Goal: Information Seeking & Learning: Learn about a topic

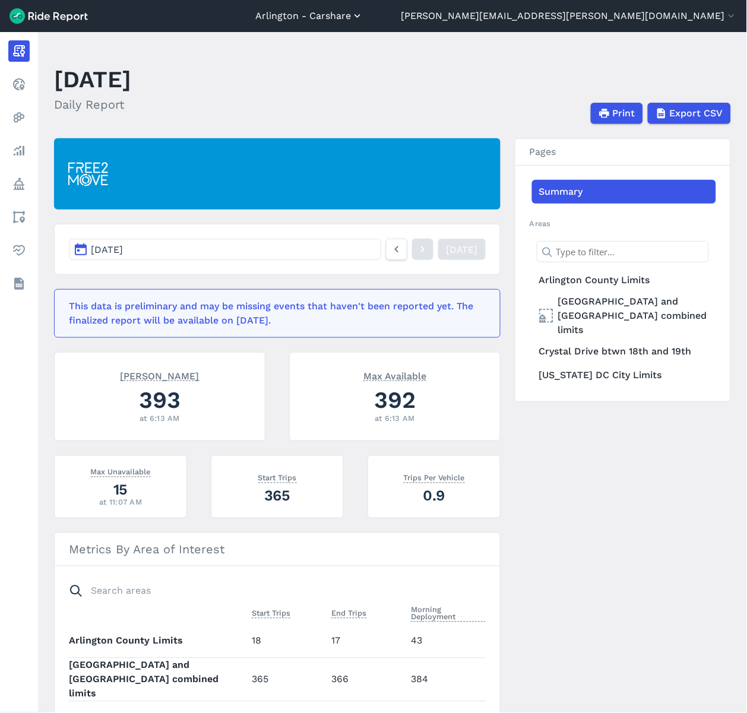
click at [363, 20] on button "Arlington - Carshare" at bounding box center [309, 16] width 108 height 14
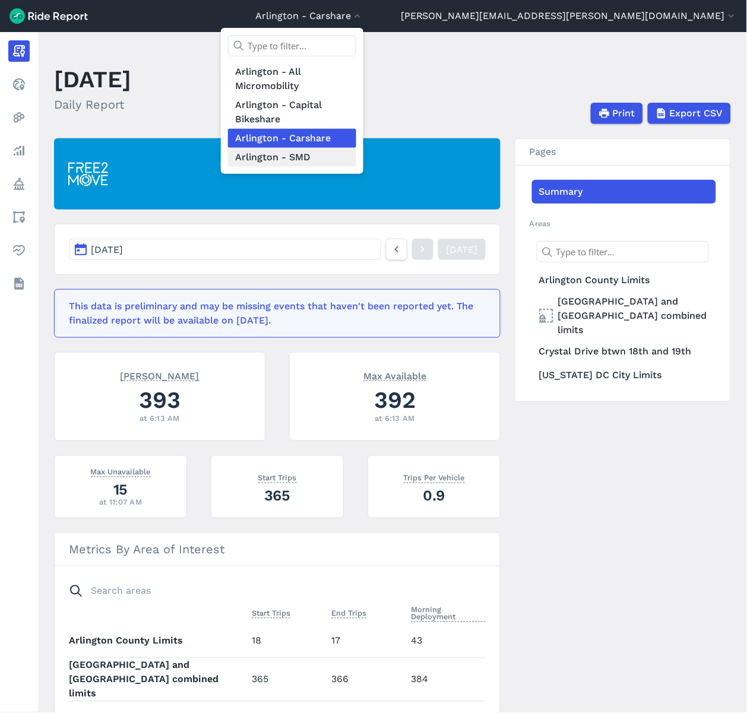
click at [356, 162] on link "Arlington - SMD" at bounding box center [292, 157] width 128 height 19
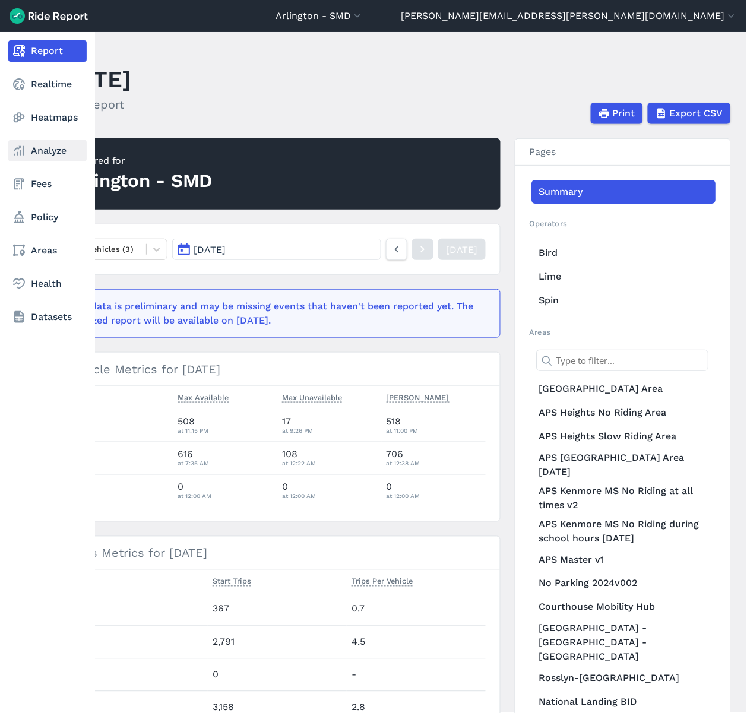
click at [24, 150] on icon at bounding box center [19, 151] width 14 height 14
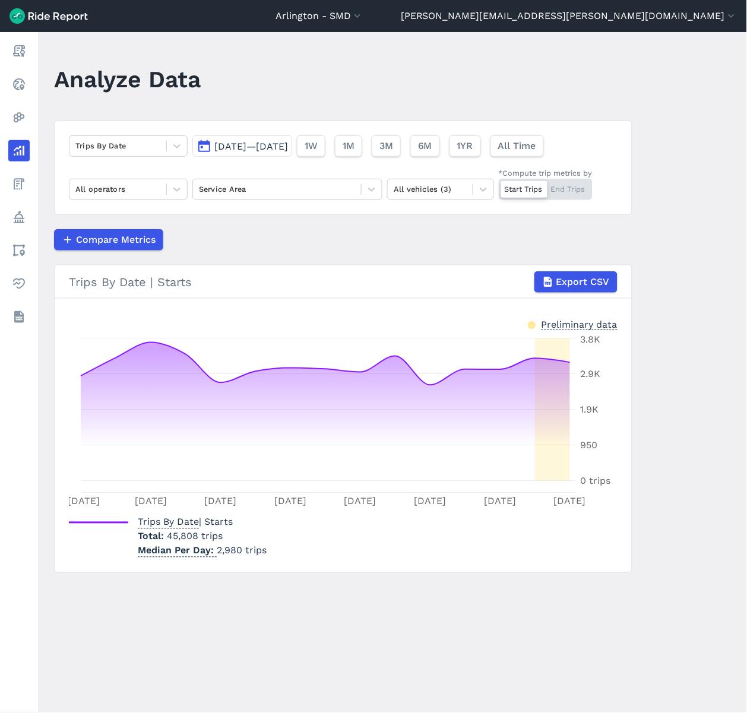
click at [235, 145] on span "[DATE]—[DATE]" at bounding box center [251, 146] width 74 height 11
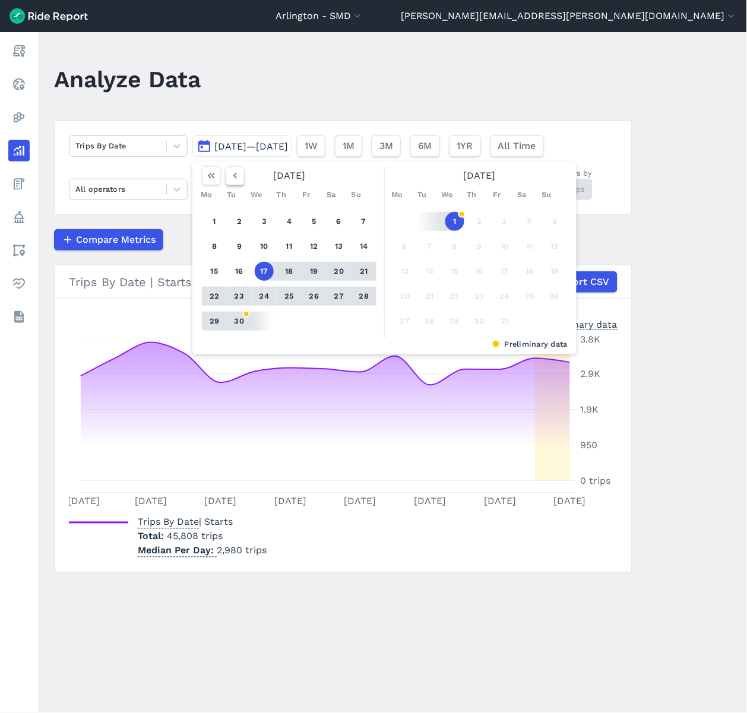
click at [229, 177] on icon "button" at bounding box center [235, 176] width 12 height 12
click at [229, 176] on icon "button" at bounding box center [235, 176] width 12 height 12
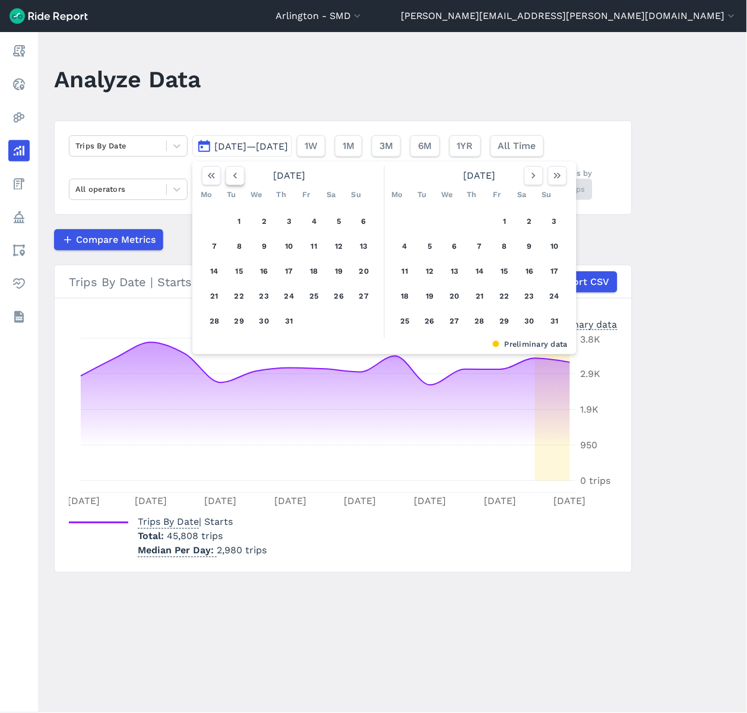
click at [229, 176] on icon "button" at bounding box center [235, 176] width 12 height 12
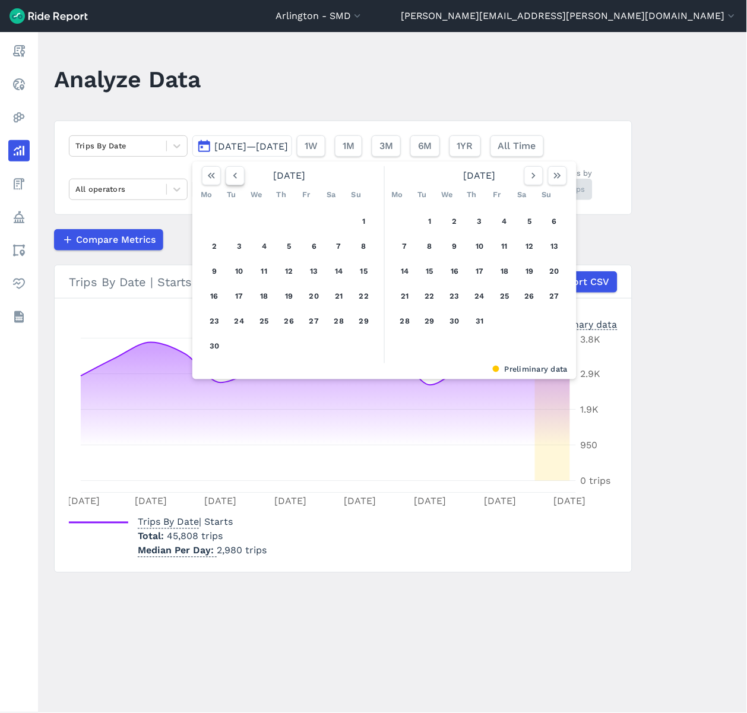
click at [229, 176] on icon "button" at bounding box center [235, 176] width 12 height 12
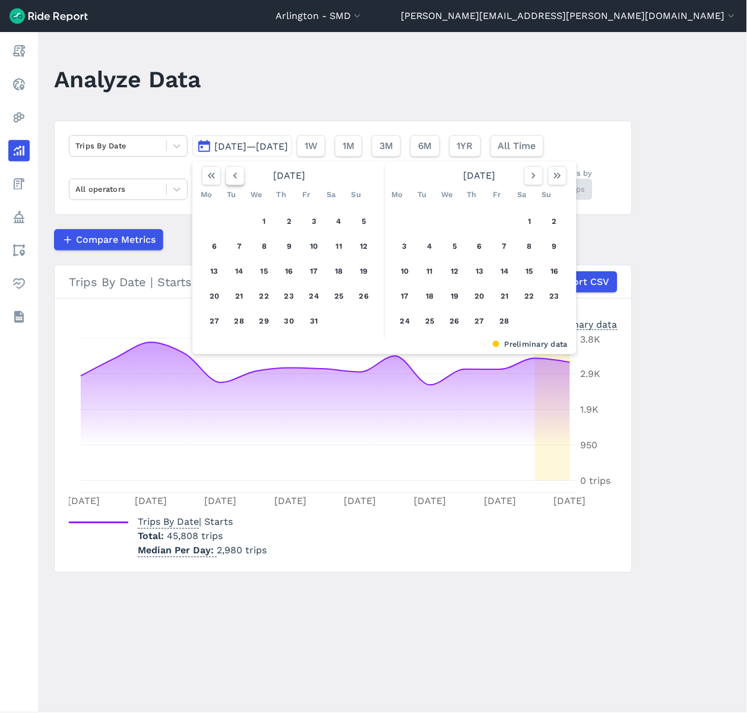
click at [229, 176] on icon "button" at bounding box center [235, 176] width 12 height 12
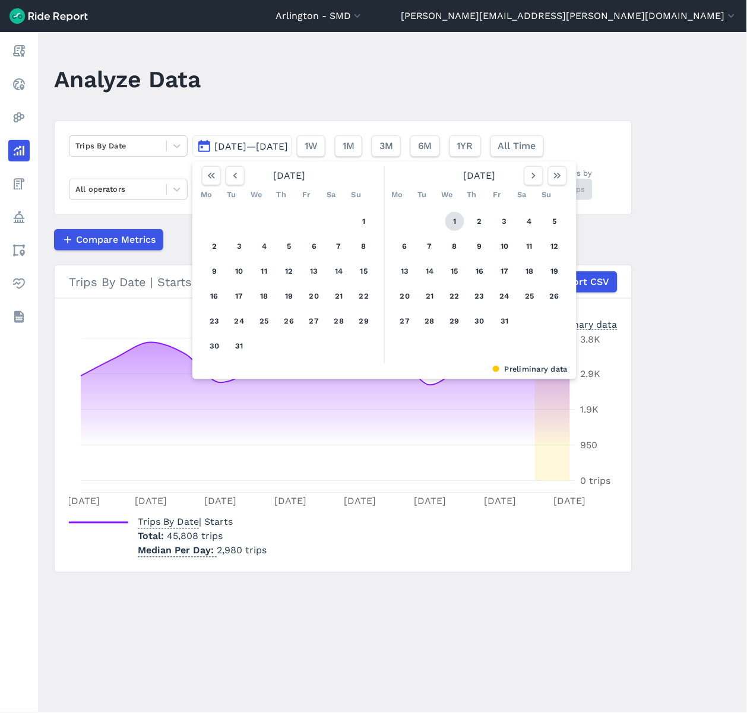
click at [451, 217] on button "1" at bounding box center [454, 221] width 19 height 19
click at [556, 175] on icon "button" at bounding box center [558, 176] width 12 height 12
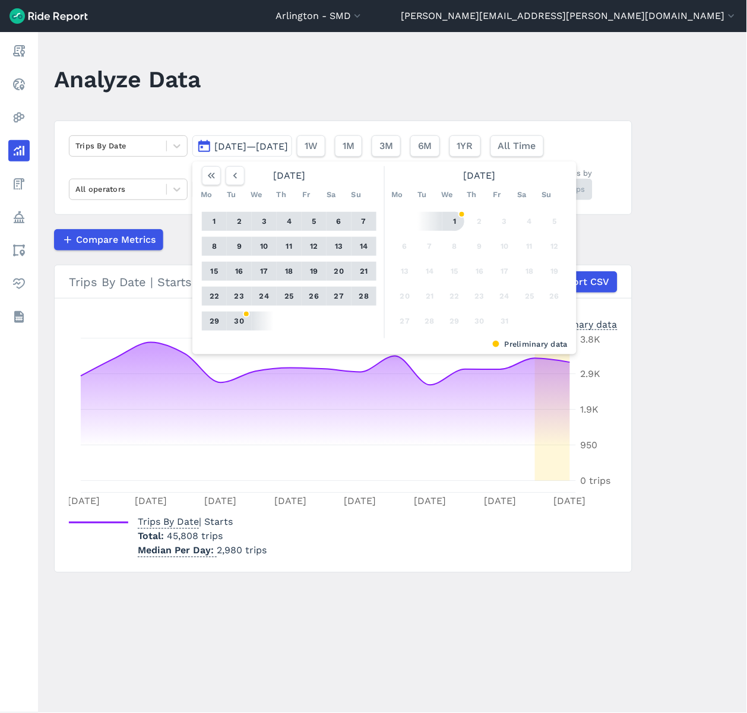
click at [449, 223] on button "1" at bounding box center [454, 221] width 19 height 19
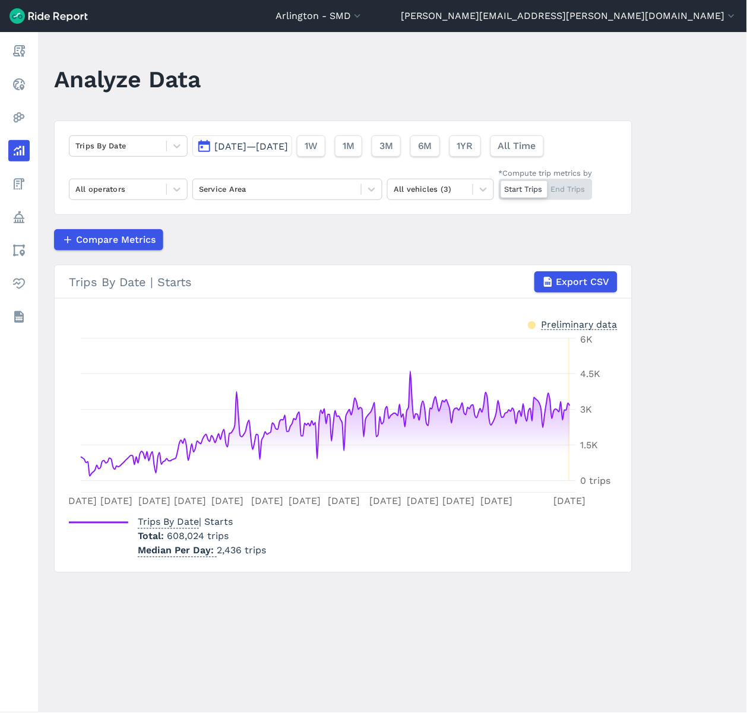
click at [233, 144] on span "[DATE]—[DATE]" at bounding box center [251, 146] width 74 height 11
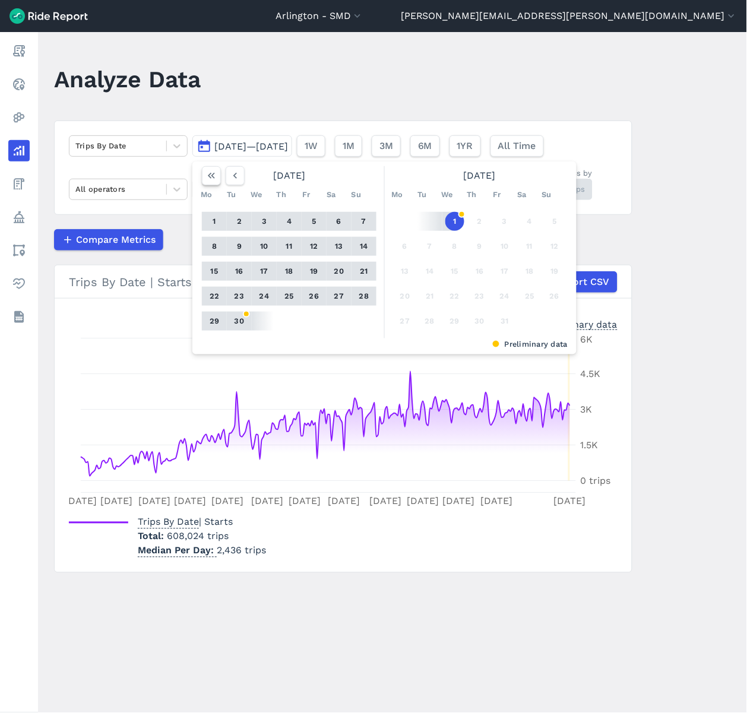
click at [213, 171] on icon "button" at bounding box center [211, 176] width 12 height 12
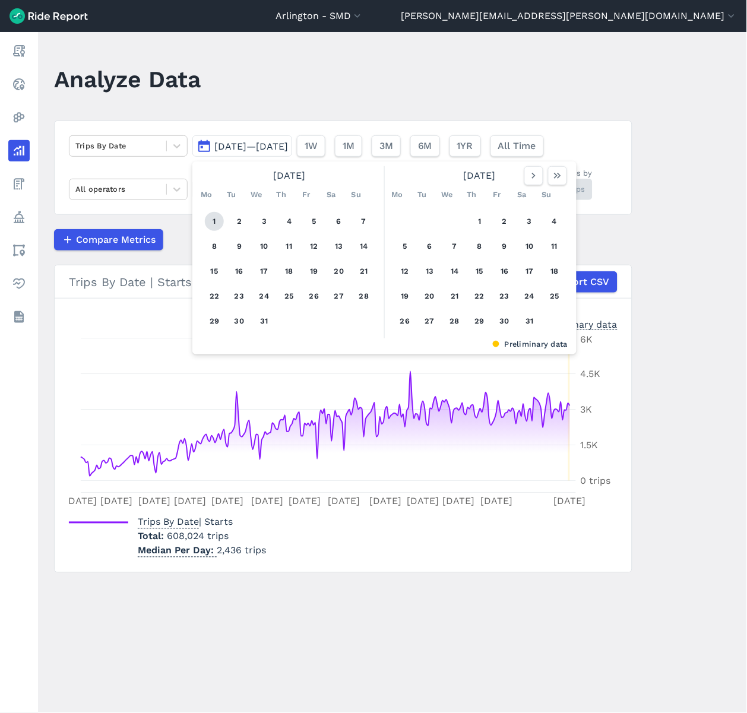
click at [214, 222] on button "1" at bounding box center [214, 221] width 19 height 19
click at [560, 179] on icon "button" at bounding box center [558, 176] width 12 height 12
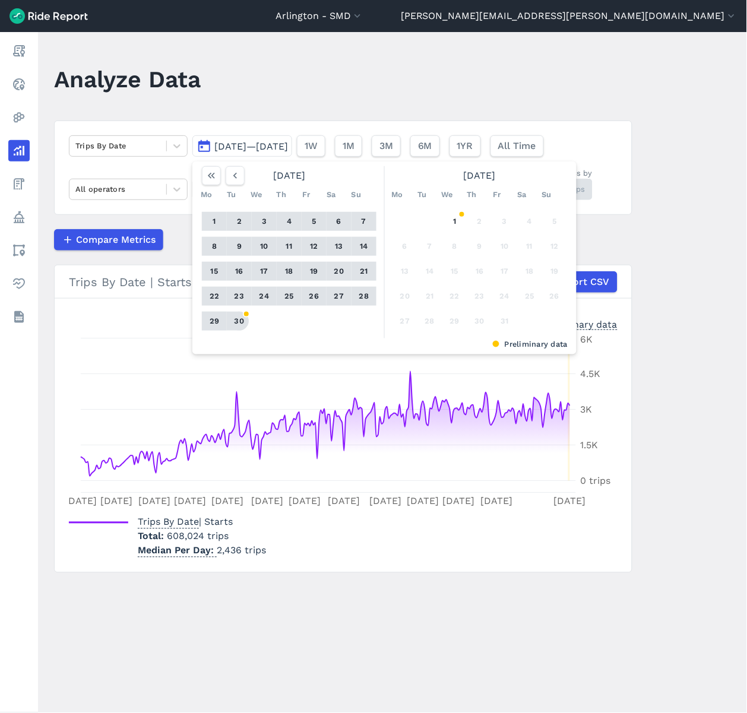
click at [239, 321] on button "30" at bounding box center [239, 321] width 19 height 19
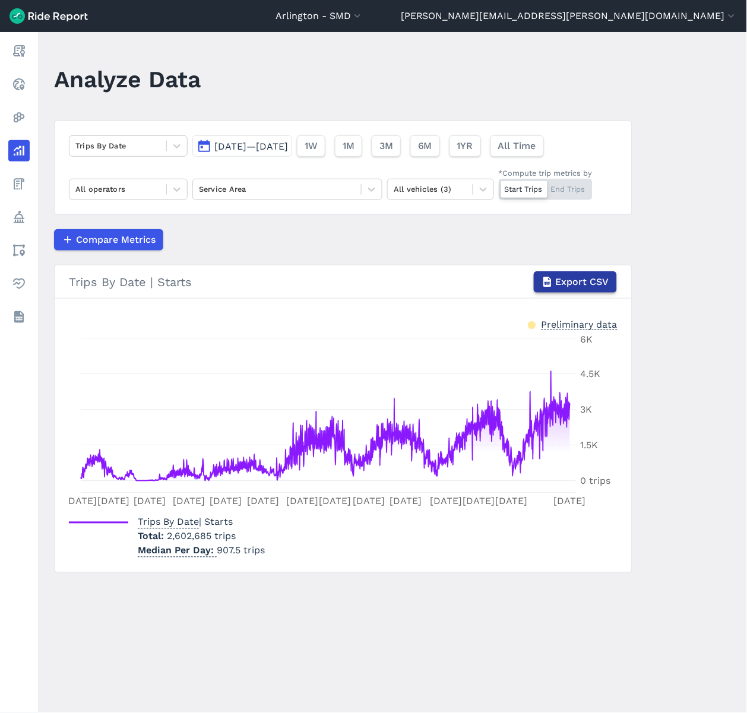
click at [596, 279] on span "Export CSV" at bounding box center [582, 282] width 53 height 14
click at [150, 622] on main "Analyze Data Trips By Date [DATE]—[DATE] 1W 1M 3M 6M 1YR All Time All operators…" at bounding box center [392, 372] width 709 height 681
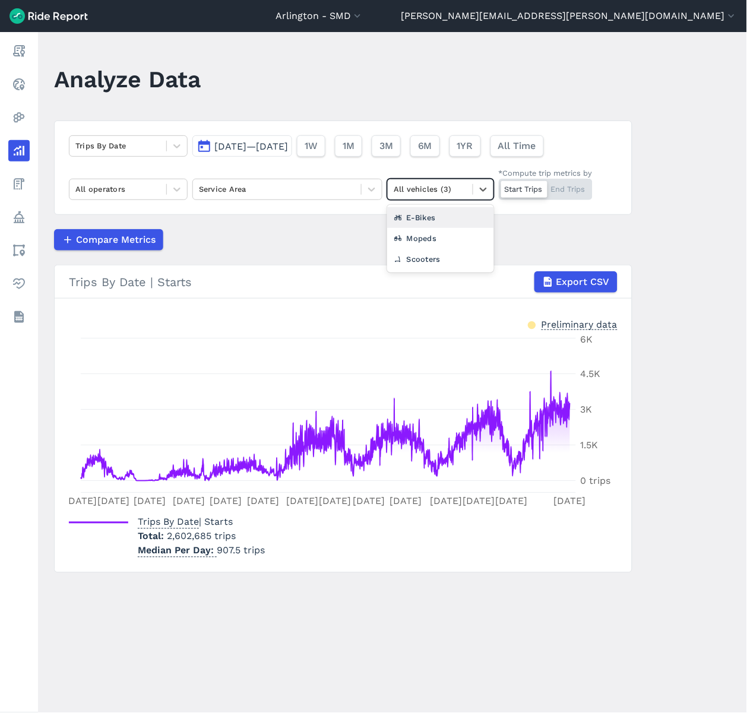
click at [465, 186] on div at bounding box center [430, 189] width 73 height 14
click at [456, 213] on div "E-Bikes" at bounding box center [440, 217] width 107 height 21
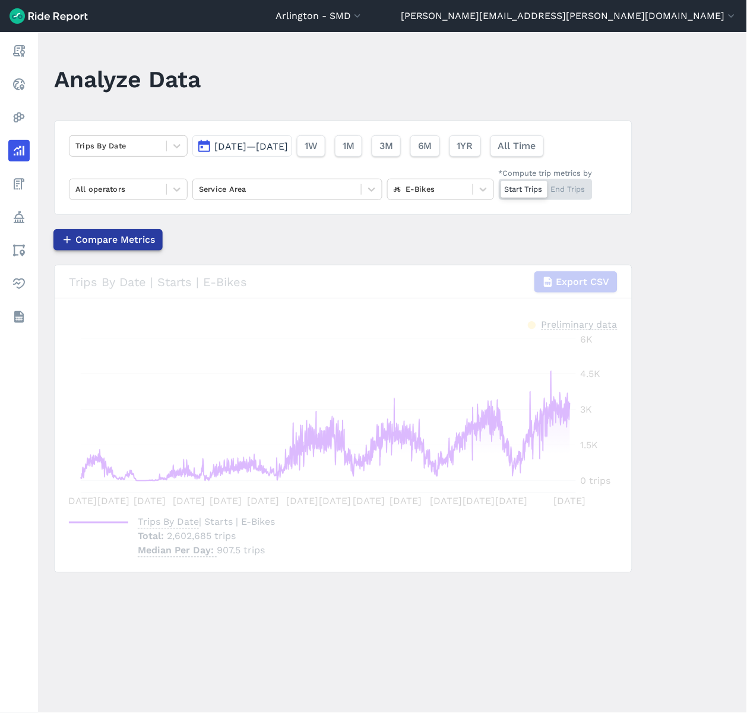
click at [111, 236] on span "Compare Metrics" at bounding box center [115, 240] width 80 height 14
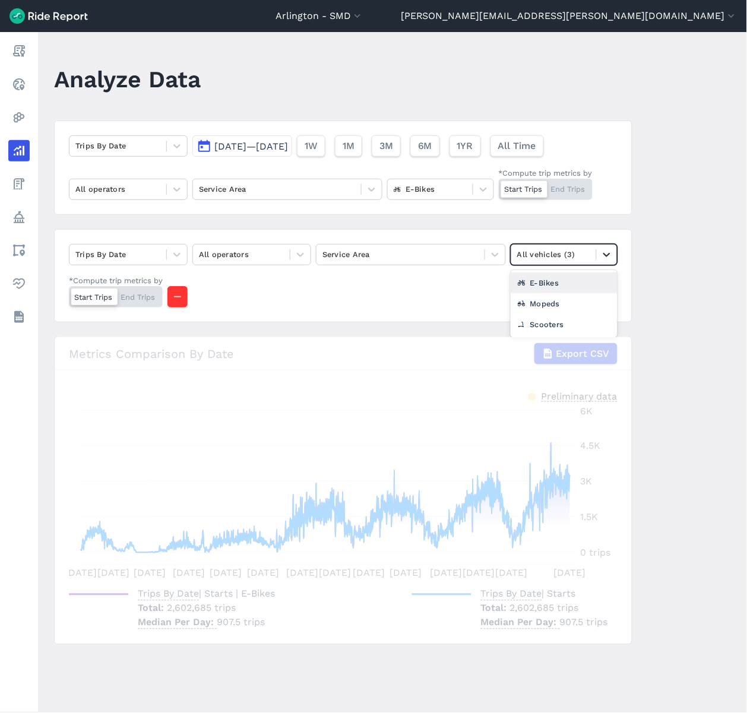
click at [601, 261] on icon at bounding box center [607, 255] width 12 height 12
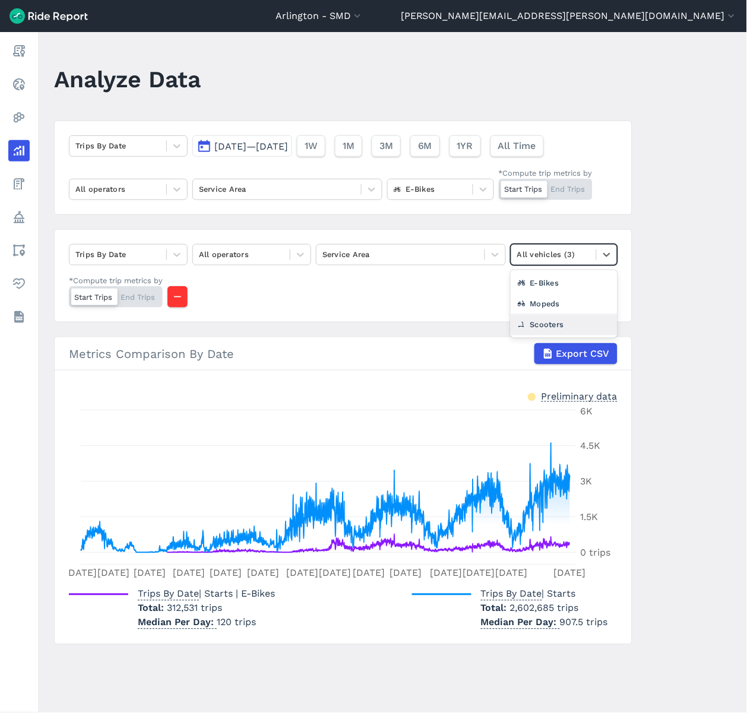
click at [511, 335] on div "Scooters" at bounding box center [564, 324] width 107 height 21
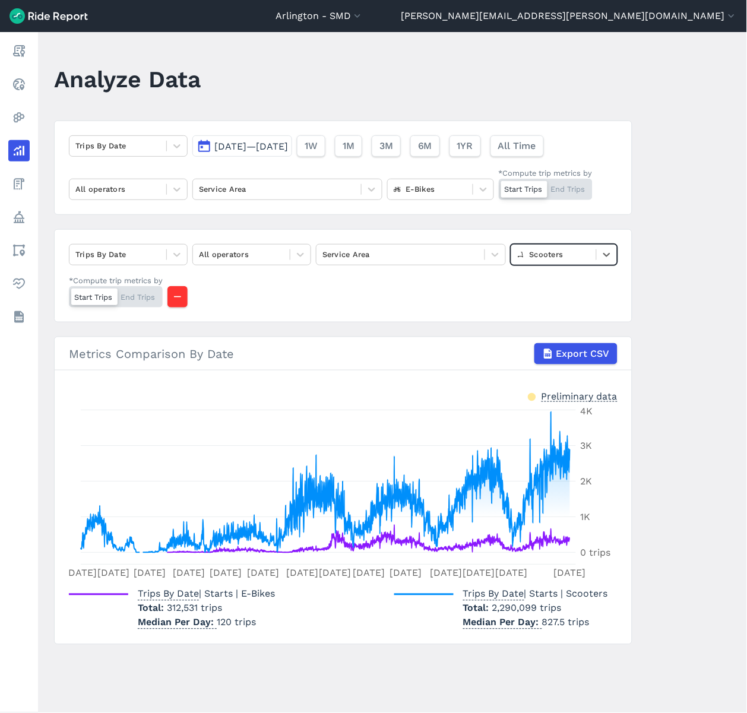
click at [235, 147] on span "[DATE]—[DATE]" at bounding box center [251, 146] width 74 height 11
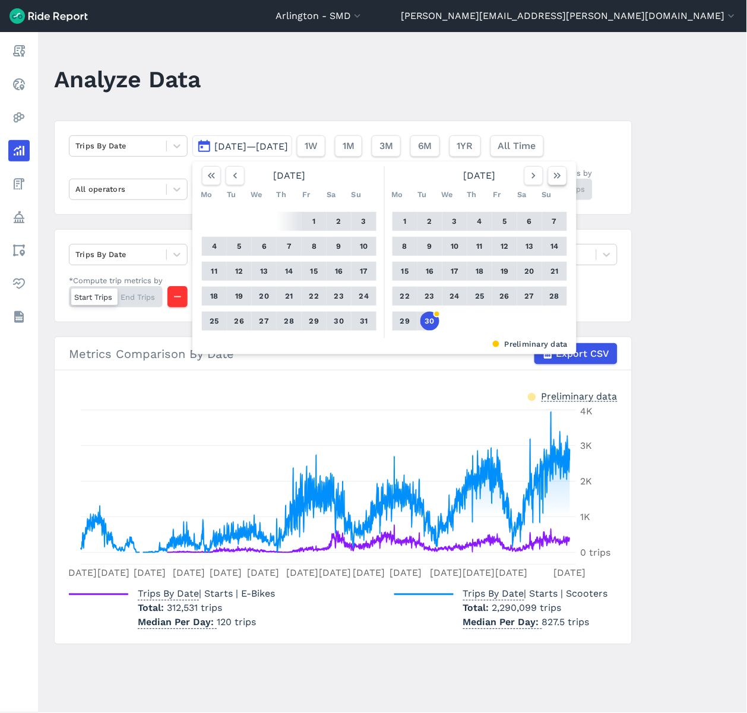
click at [552, 173] on icon "button" at bounding box center [558, 176] width 12 height 12
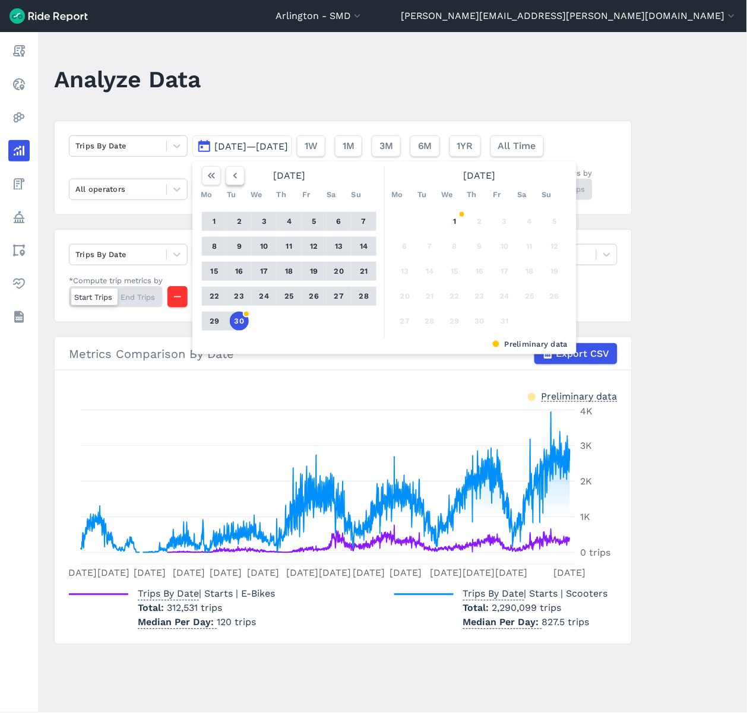
click at [235, 174] on icon "button" at bounding box center [235, 176] width 12 height 12
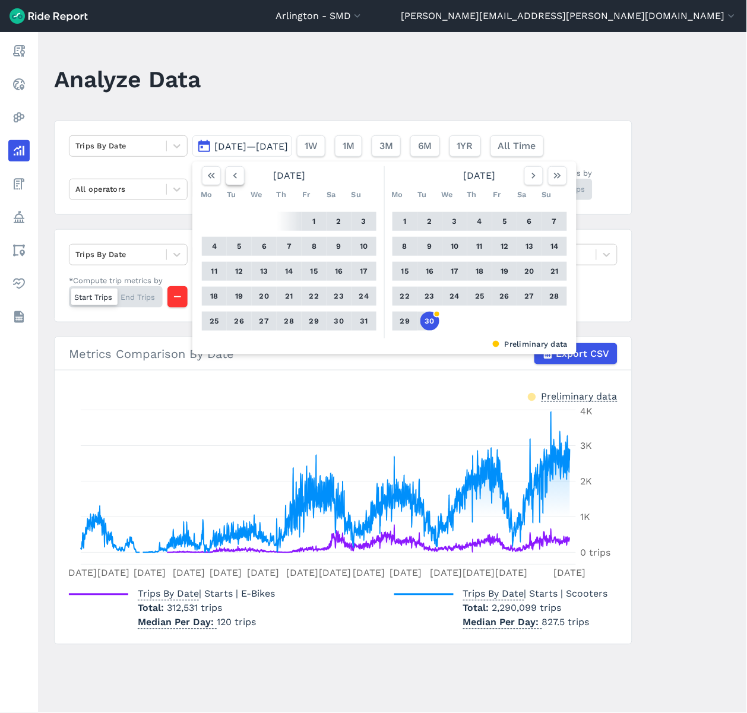
click at [235, 174] on icon "button" at bounding box center [235, 176] width 12 height 12
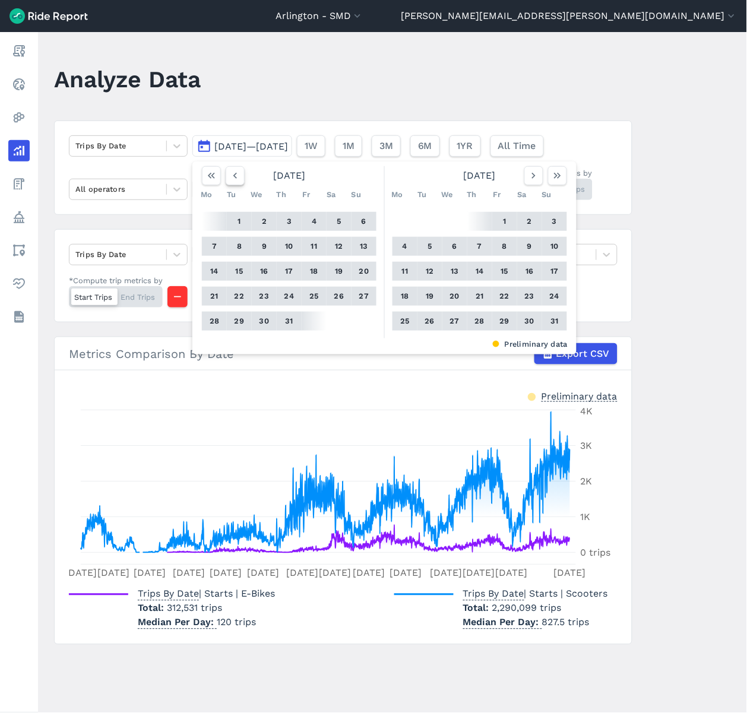
click at [235, 174] on icon "button" at bounding box center [235, 176] width 12 height 12
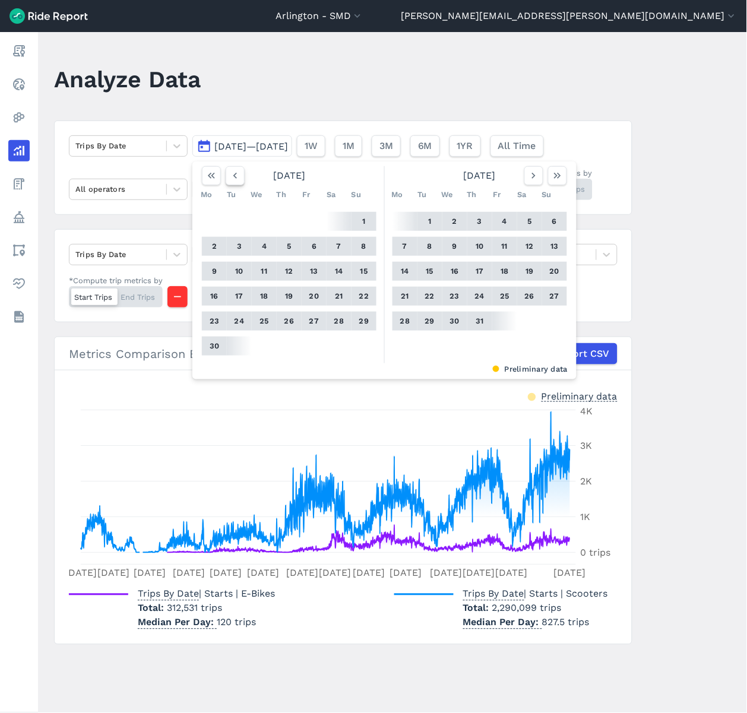
click at [235, 174] on icon "button" at bounding box center [235, 176] width 12 height 12
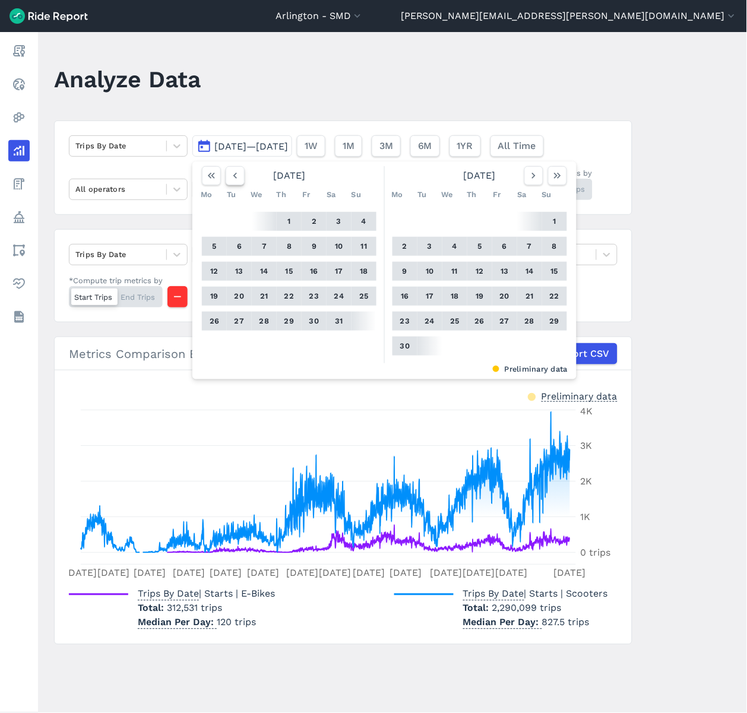
click at [235, 174] on icon "button" at bounding box center [235, 176] width 12 height 12
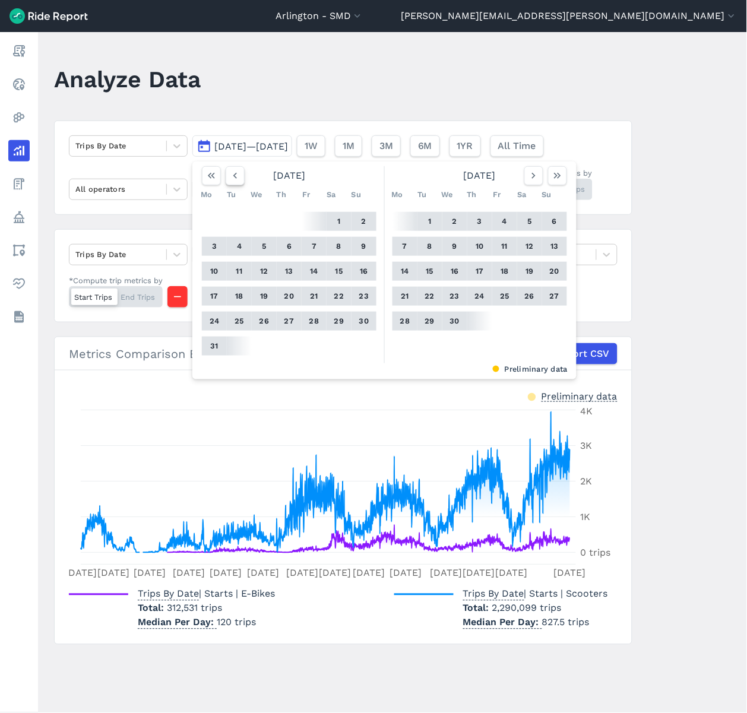
click at [235, 174] on icon "button" at bounding box center [235, 176] width 12 height 12
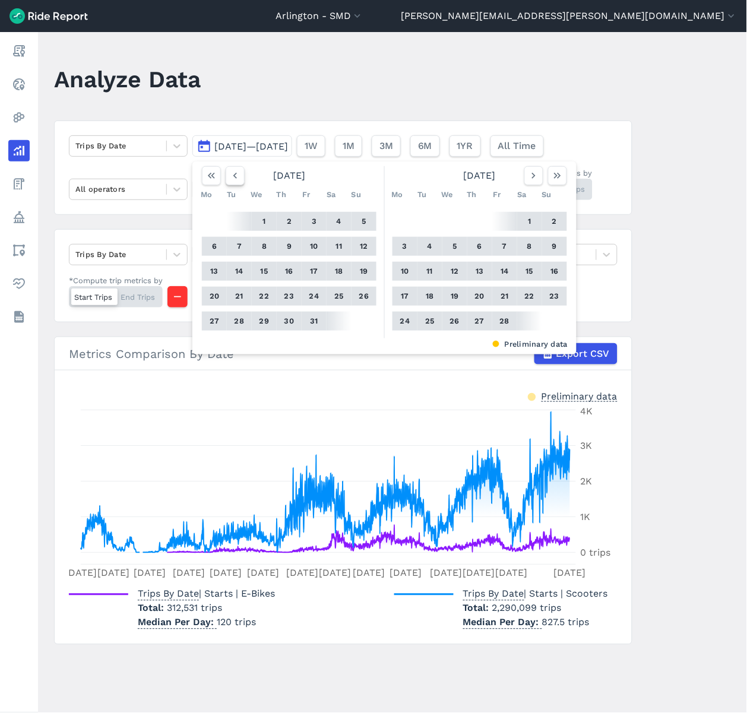
click at [235, 174] on icon "button" at bounding box center [235, 176] width 12 height 12
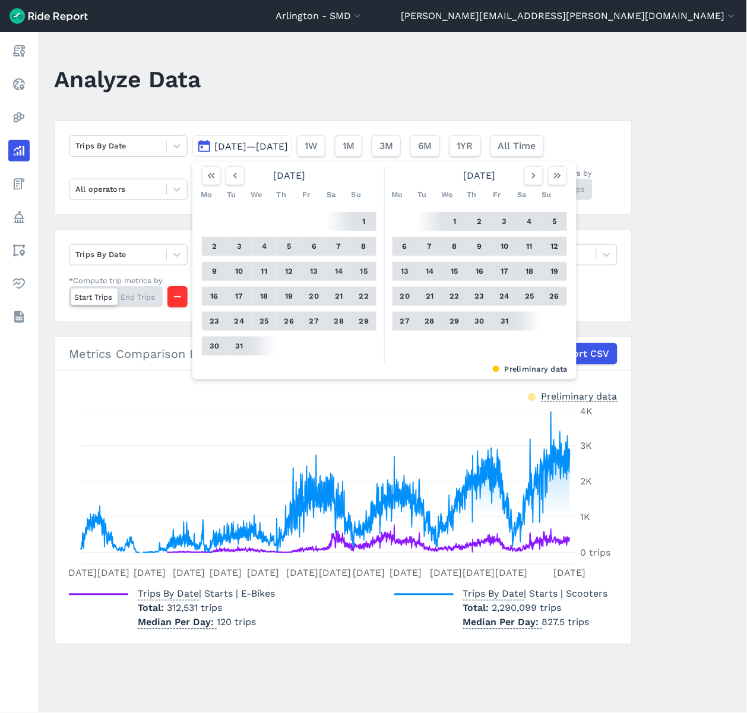
click at [457, 220] on button "1" at bounding box center [454, 221] width 19 height 19
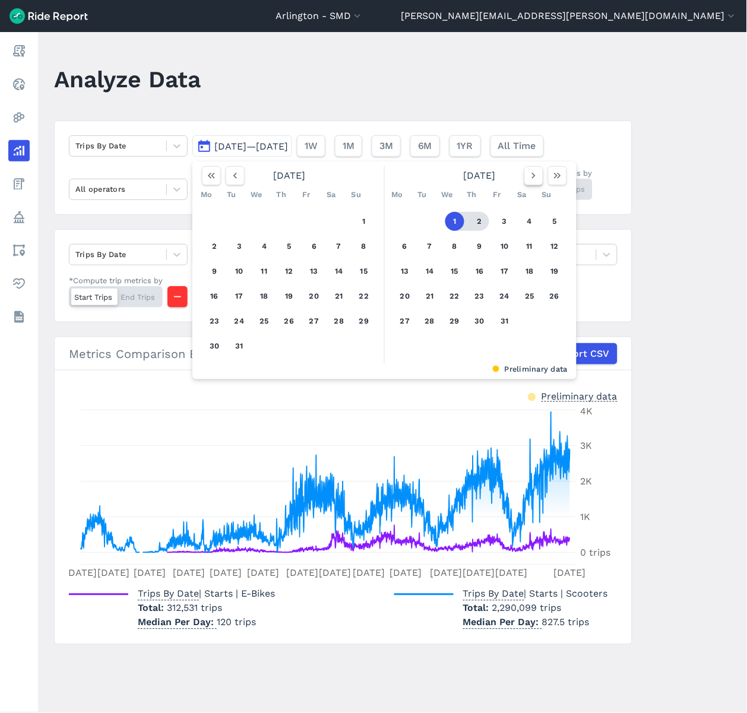
click at [536, 176] on icon "button" at bounding box center [534, 176] width 12 height 12
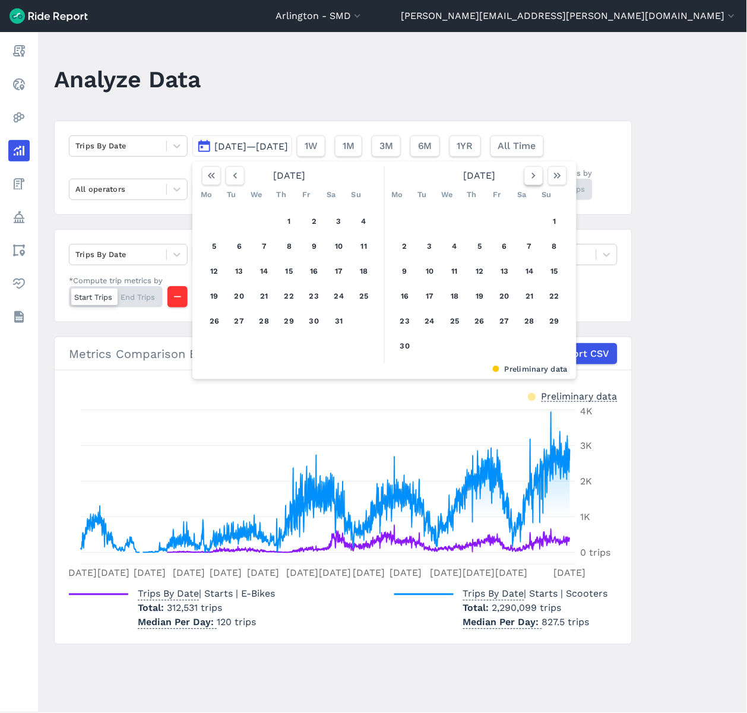
click at [536, 176] on icon "button" at bounding box center [534, 176] width 12 height 12
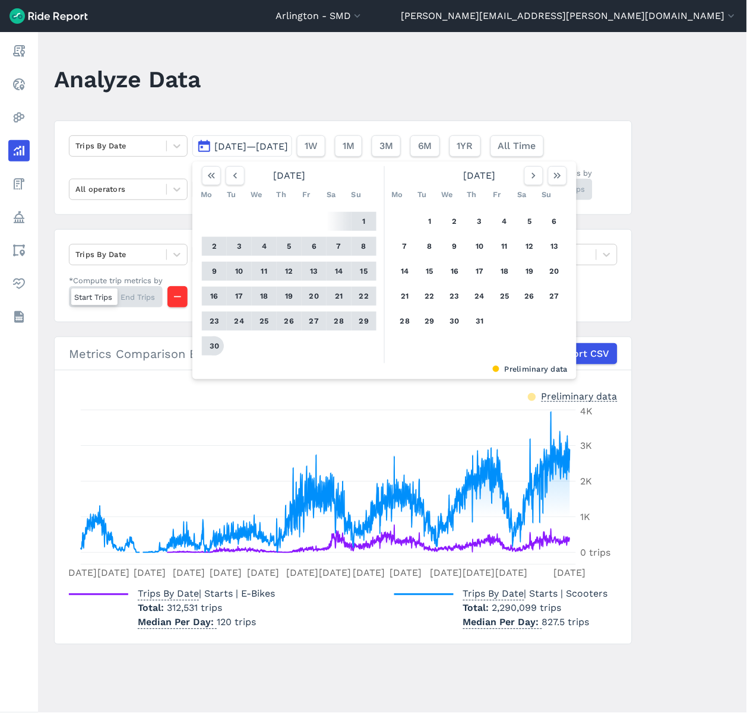
click at [209, 349] on button "30" at bounding box center [214, 346] width 19 height 19
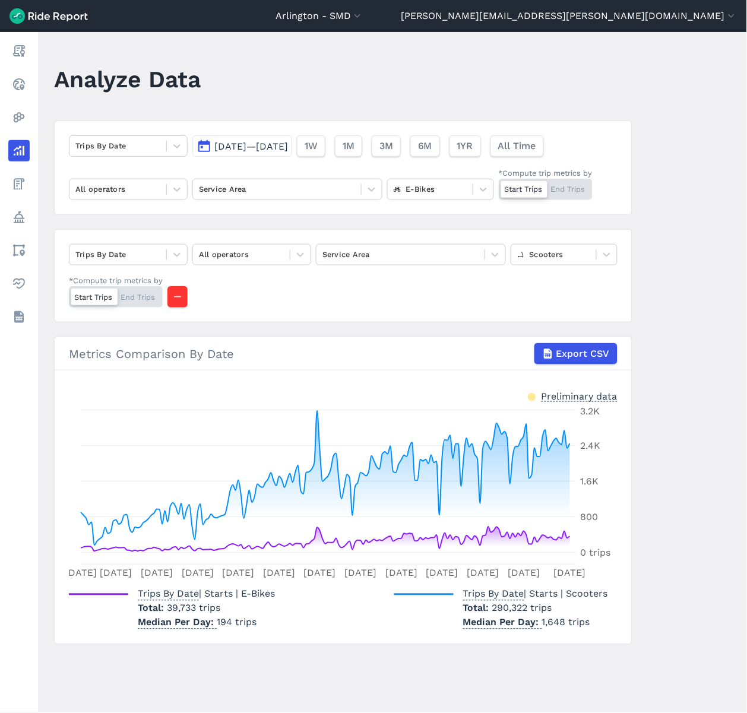
click at [288, 148] on span "[DATE]—[DATE]" at bounding box center [251, 146] width 74 height 11
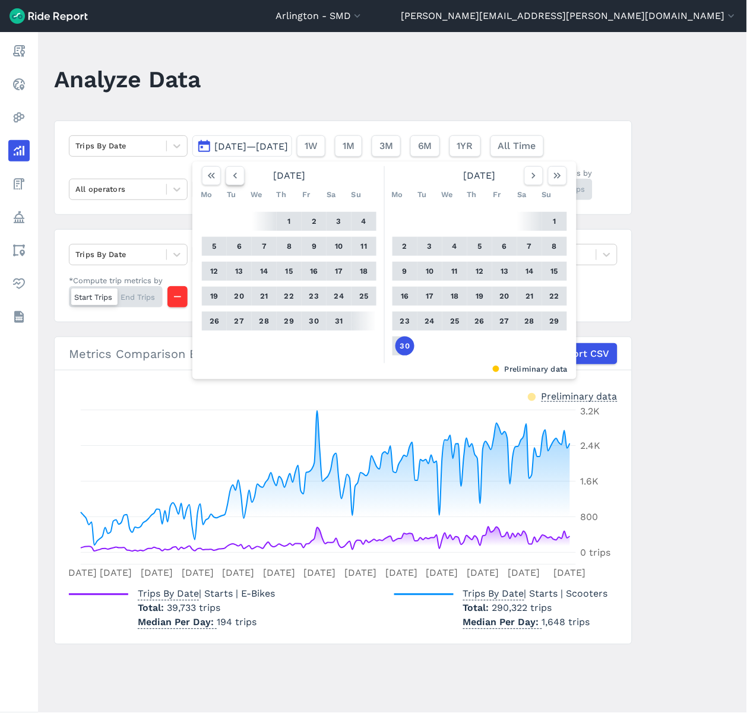
click at [240, 176] on button "button" at bounding box center [235, 175] width 19 height 19
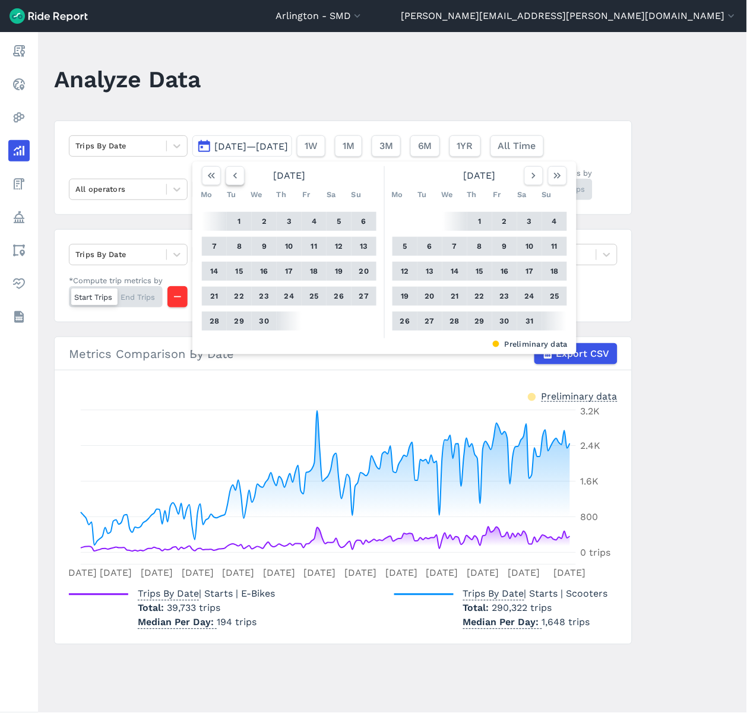
click at [240, 176] on button "button" at bounding box center [235, 175] width 19 height 19
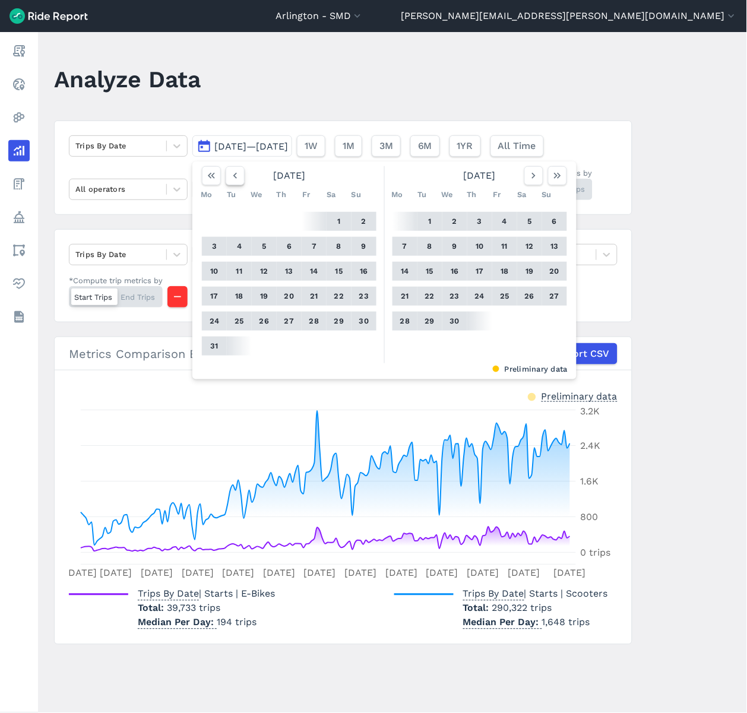
click at [240, 176] on button "button" at bounding box center [235, 175] width 19 height 19
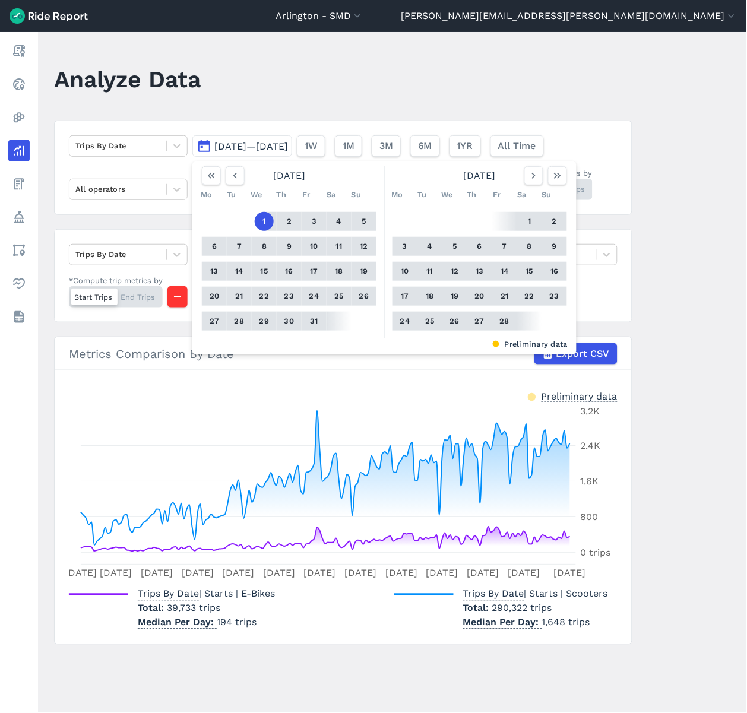
click at [259, 217] on button "1" at bounding box center [264, 221] width 19 height 19
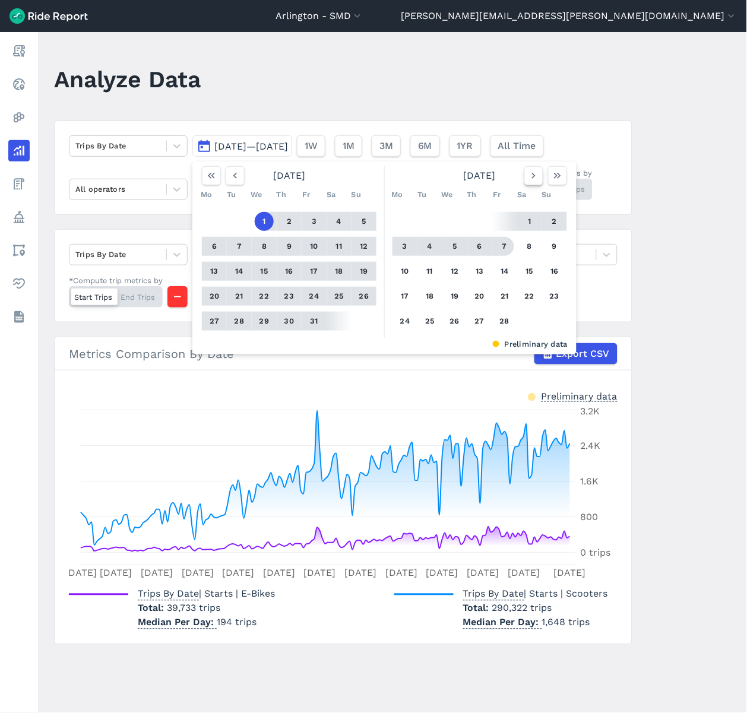
click at [529, 176] on icon "button" at bounding box center [534, 176] width 12 height 12
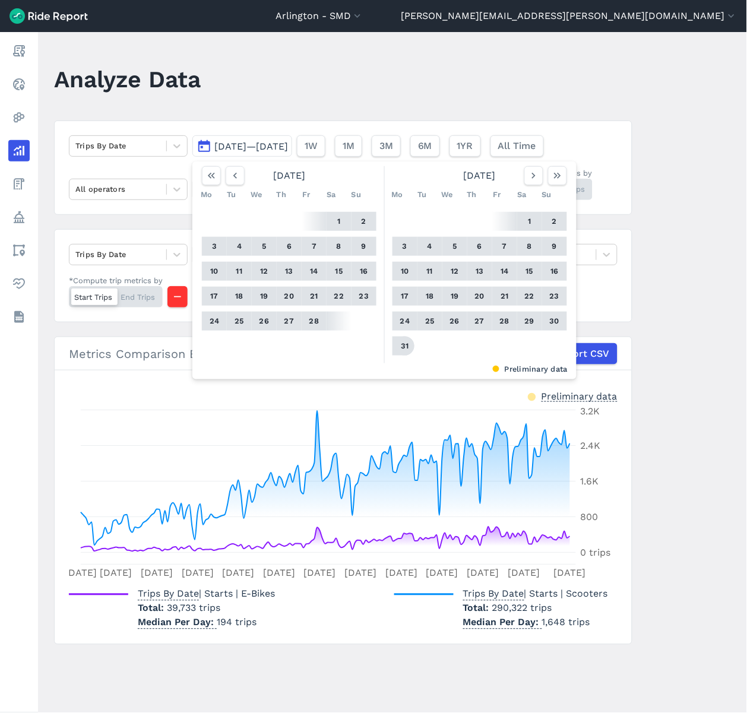
click at [401, 345] on button "31" at bounding box center [404, 346] width 19 height 19
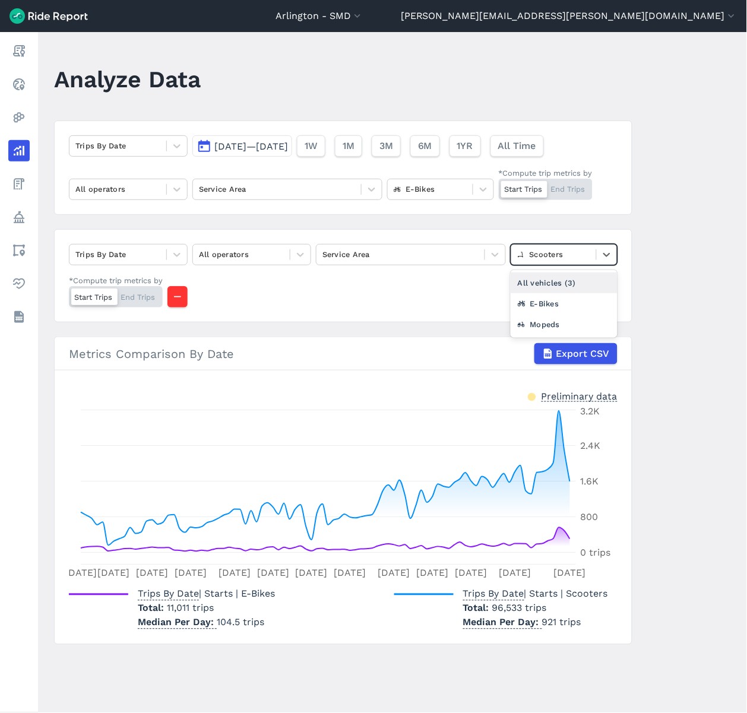
click at [511, 264] on div "Scooters" at bounding box center [553, 254] width 85 height 18
click at [511, 314] on div "E-Bikes" at bounding box center [564, 303] width 107 height 21
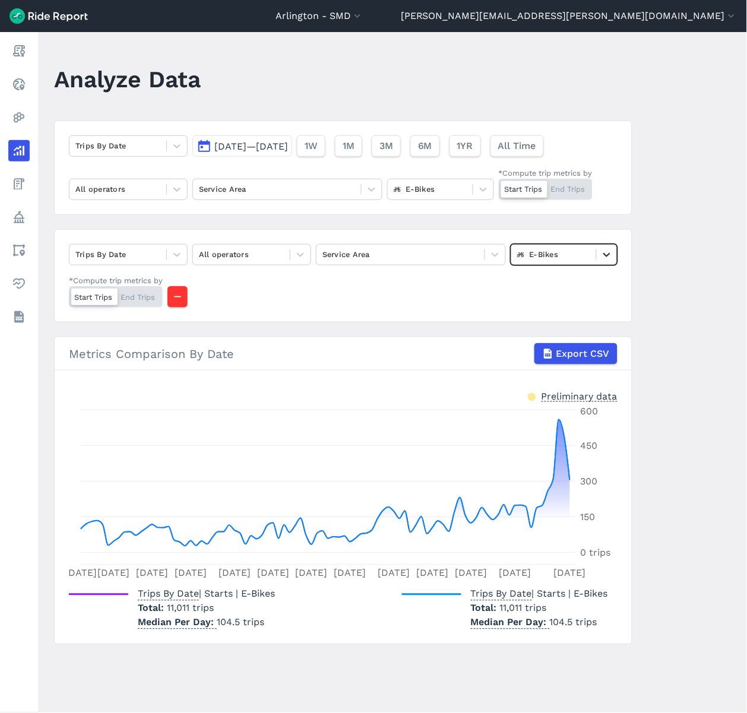
click at [597, 265] on div at bounding box center [607, 255] width 20 height 20
click at [511, 335] on div "Scooters" at bounding box center [564, 324] width 107 height 21
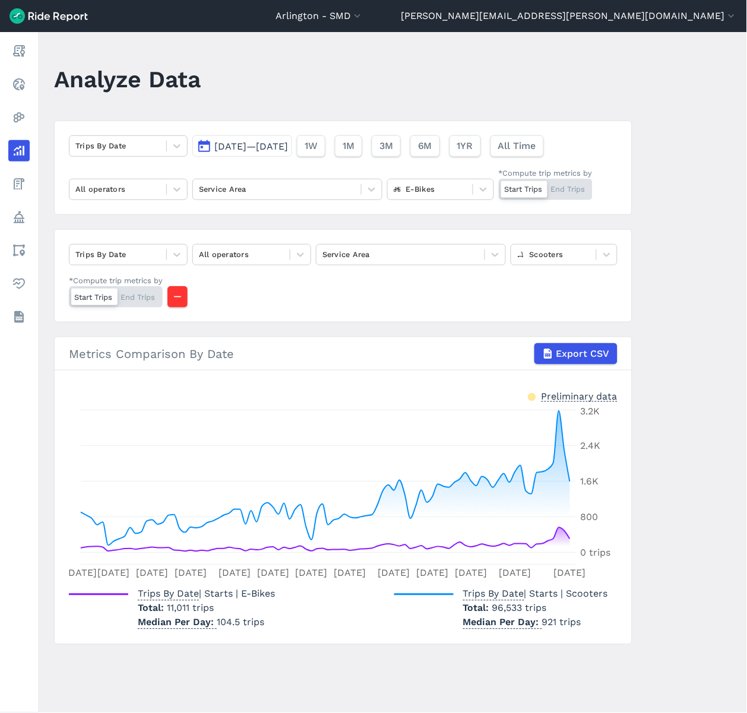
click at [271, 147] on span "[DATE]—[DATE]" at bounding box center [251, 146] width 74 height 11
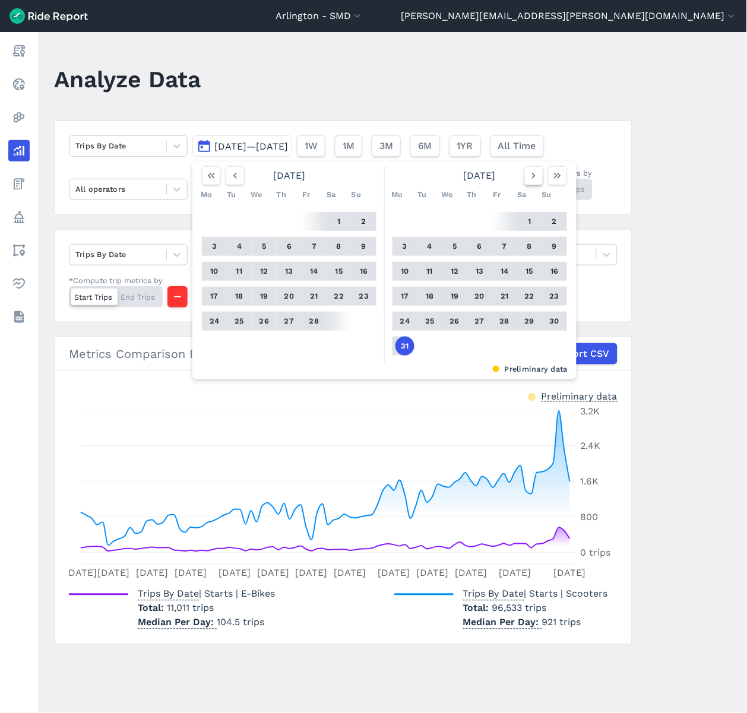
click at [533, 176] on use "button" at bounding box center [534, 176] width 4 height 6
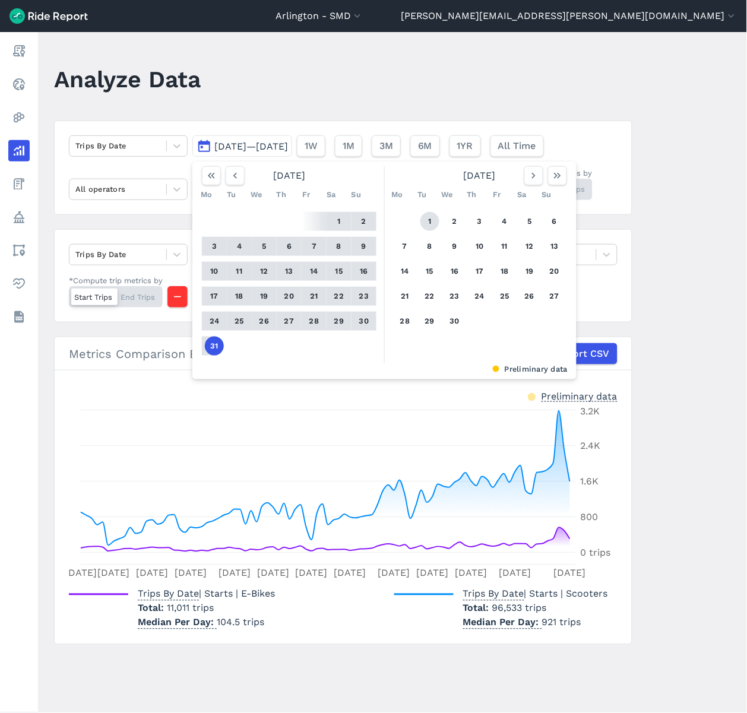
click at [426, 220] on button "1" at bounding box center [429, 221] width 19 height 19
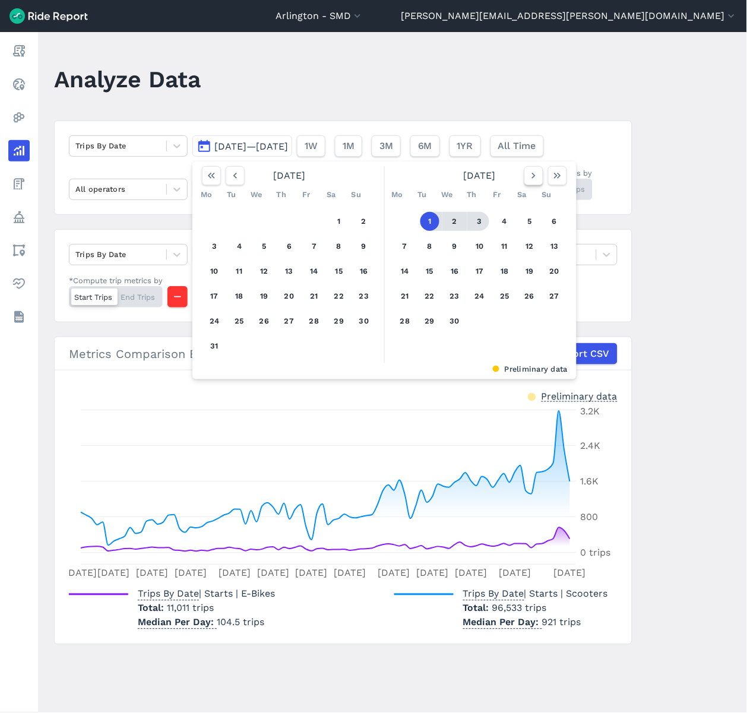
click at [528, 175] on icon "button" at bounding box center [534, 176] width 12 height 12
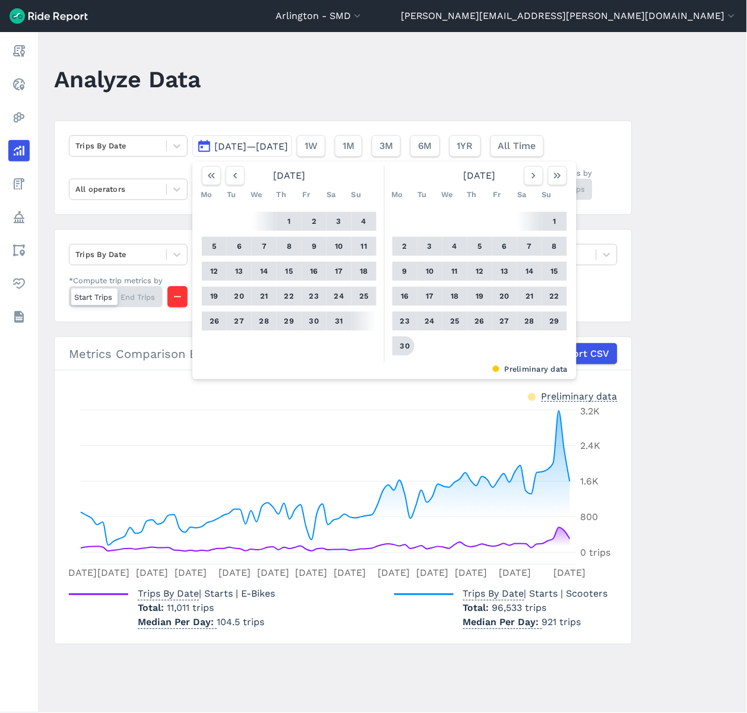
click at [404, 349] on button "30" at bounding box center [404, 346] width 19 height 19
